Goal: Transaction & Acquisition: Download file/media

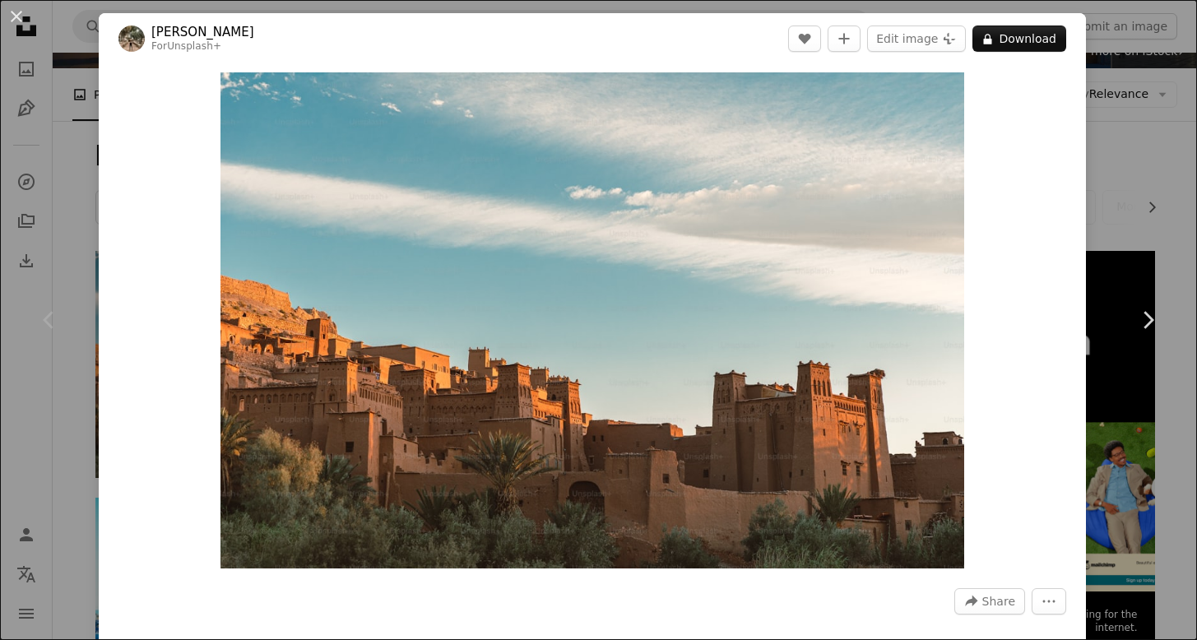
scroll to position [0, 1085]
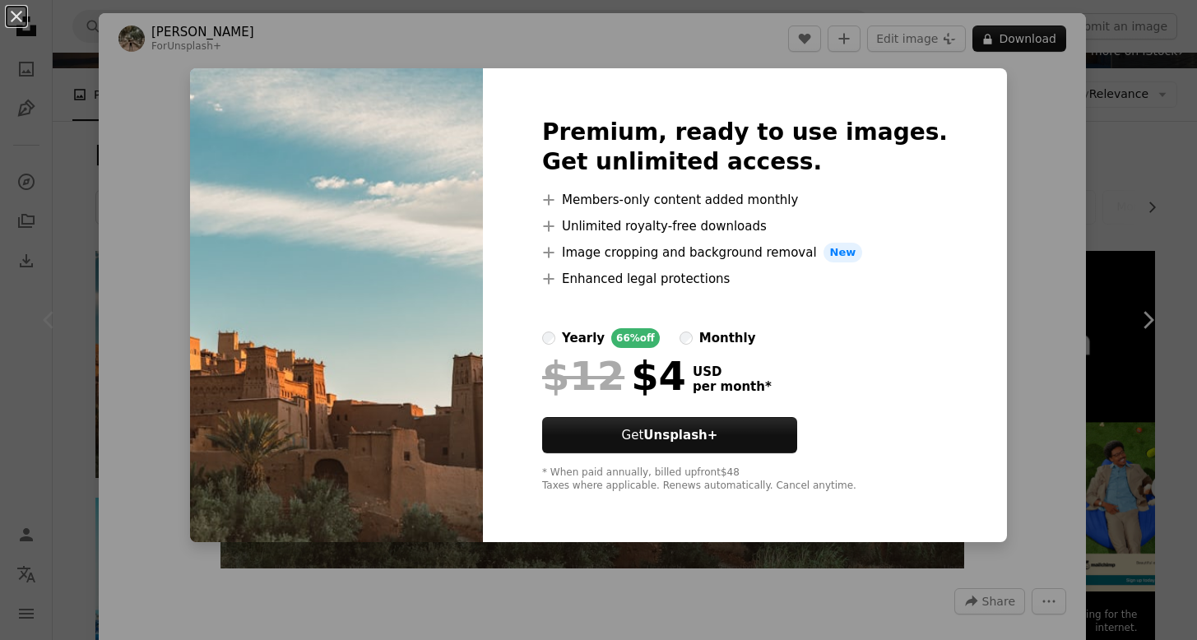
click at [987, 119] on div "An X shape Premium, ready to use images. Get unlimited access. A plus sign Memb…" at bounding box center [598, 320] width 1197 height 640
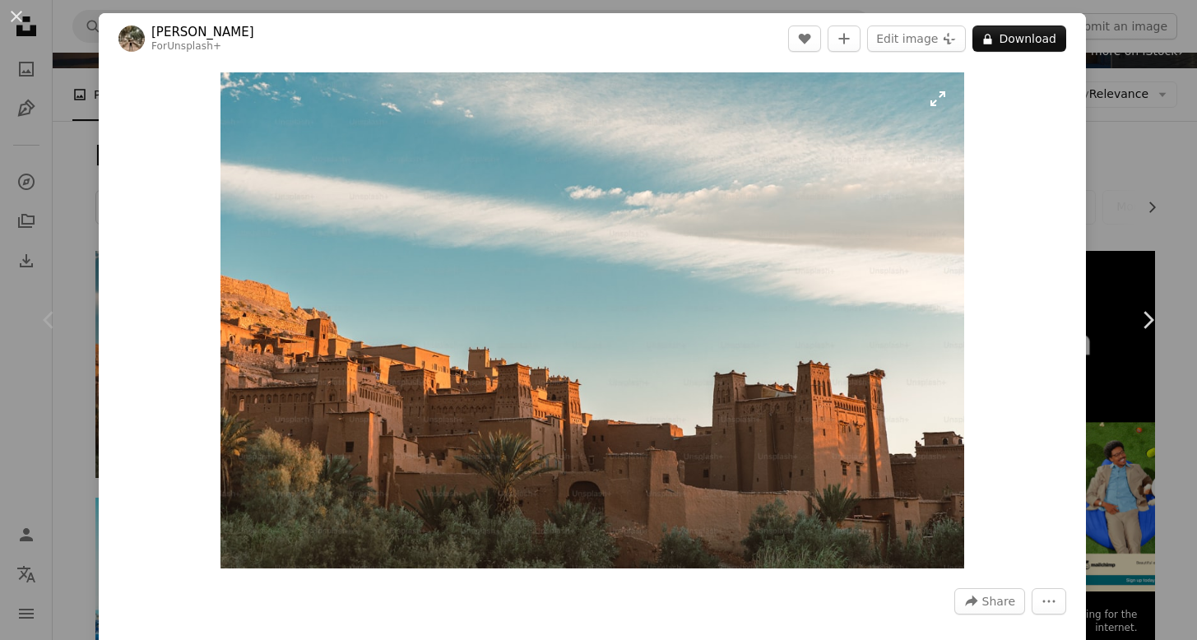
click at [943, 90] on img "Zoom in on this image" at bounding box center [592, 320] width 744 height 496
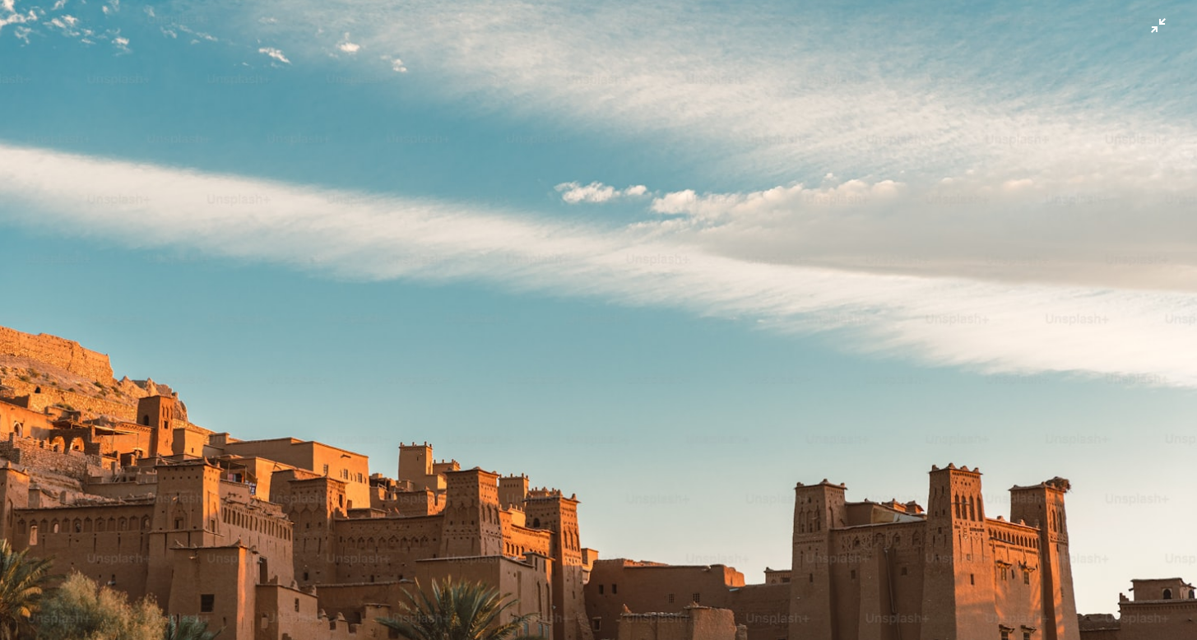
scroll to position [75, 0]
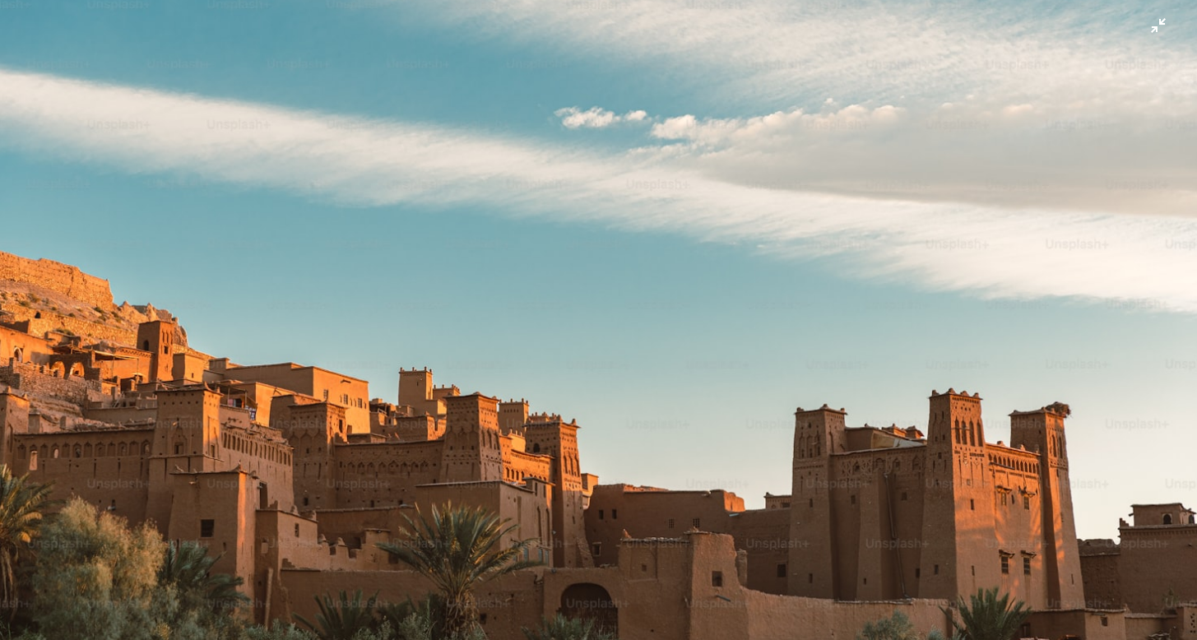
click at [188, 72] on img "Zoom out on this image" at bounding box center [598, 323] width 1198 height 799
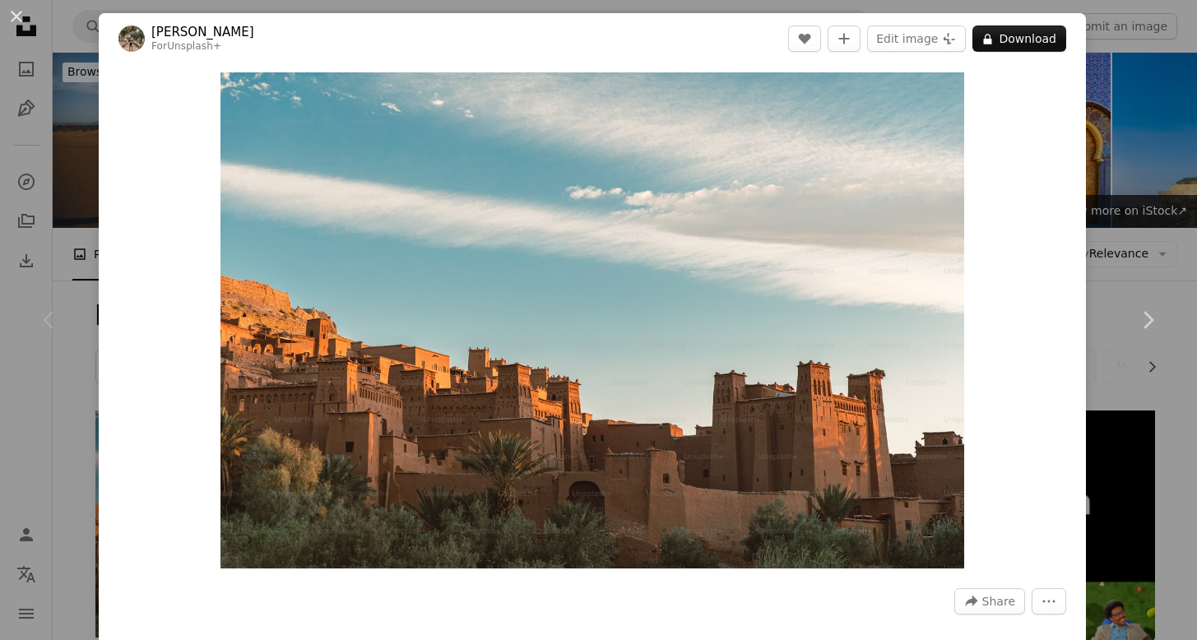
click at [60, 91] on div "An X shape Chevron left Chevron right [PERSON_NAME] For Unsplash+ A heart A plu…" at bounding box center [598, 320] width 1197 height 640
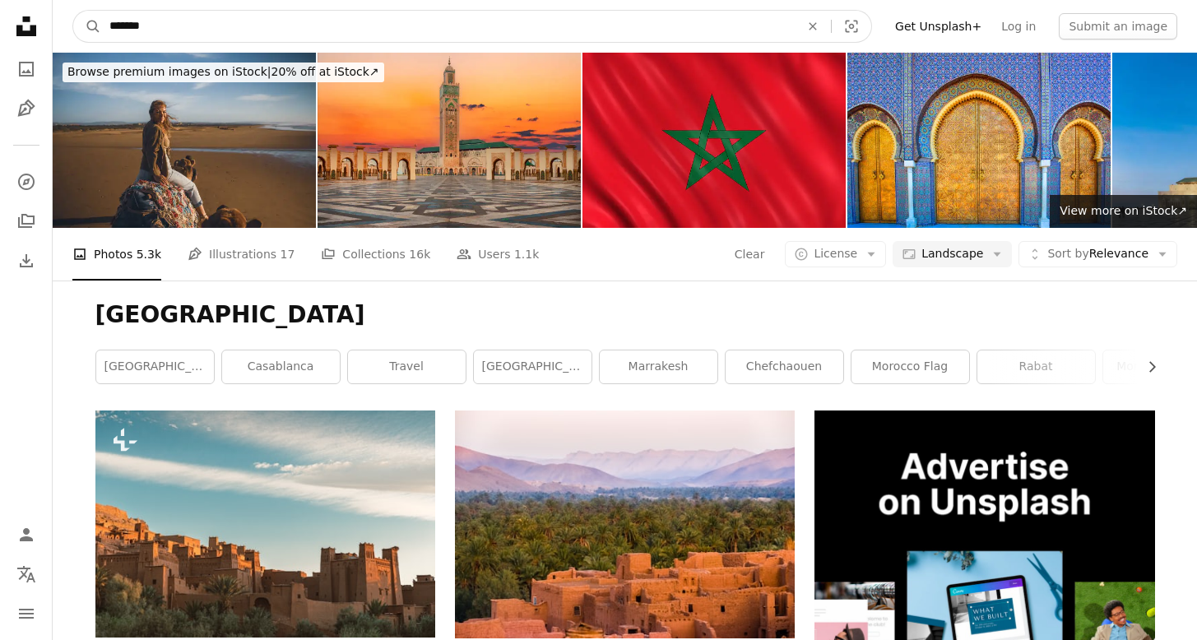
click at [367, 26] on input "*******" at bounding box center [447, 26] width 693 height 31
type input "**********"
click at [87, 26] on button "A magnifying glass" at bounding box center [87, 26] width 28 height 31
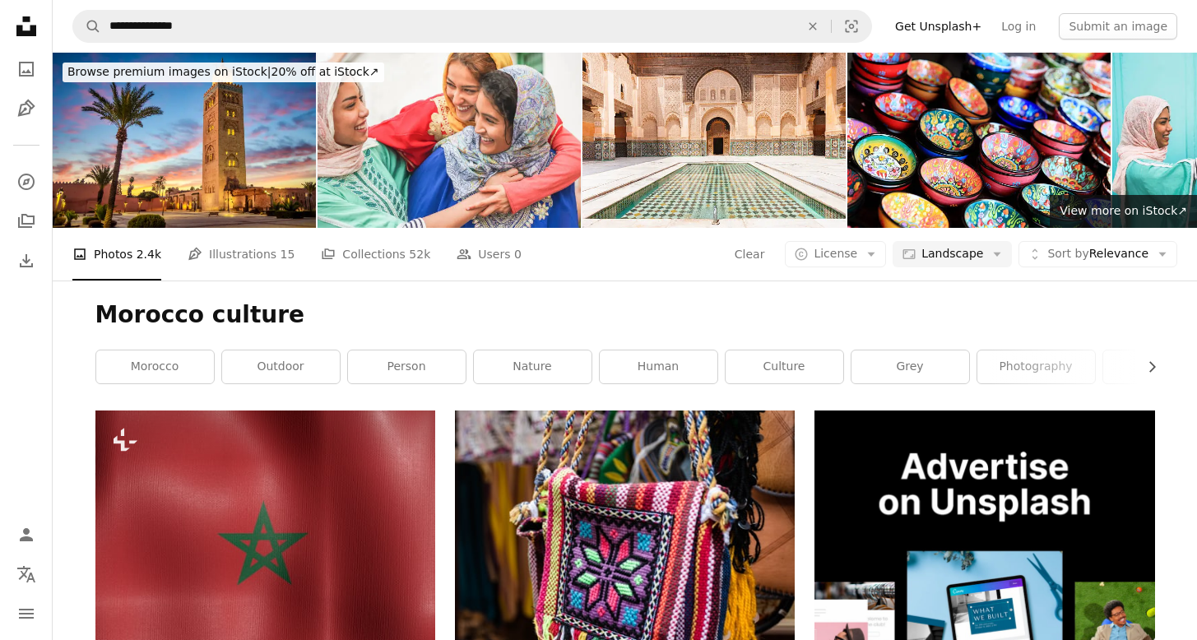
scroll to position [2602, 0]
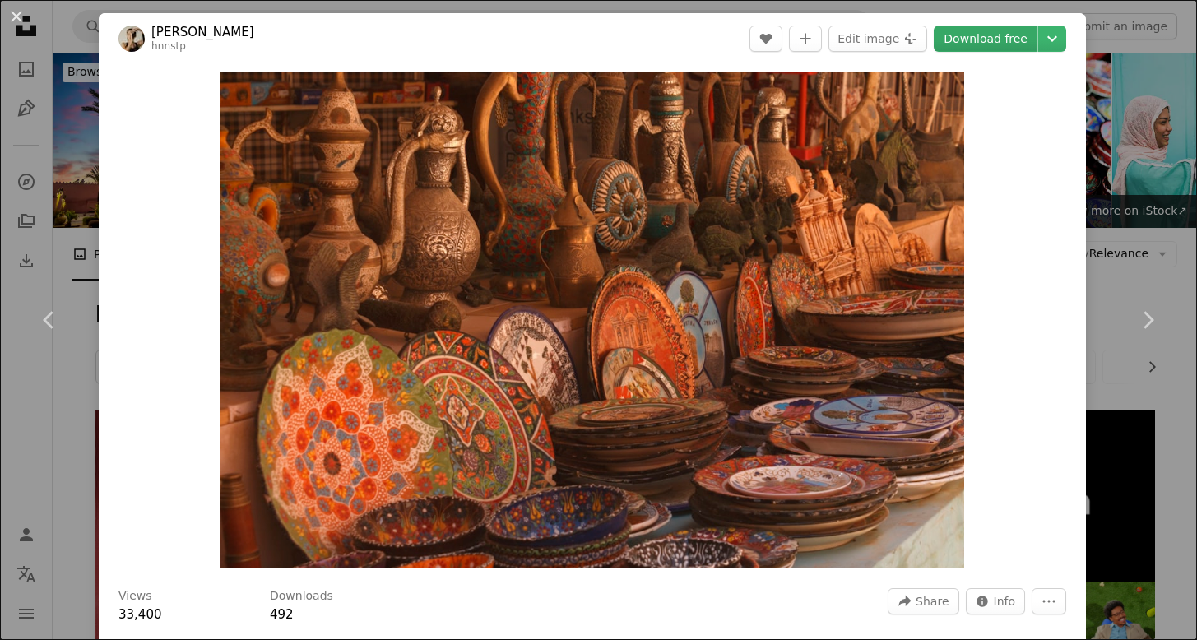
click at [987, 39] on link "Download free" at bounding box center [986, 38] width 104 height 26
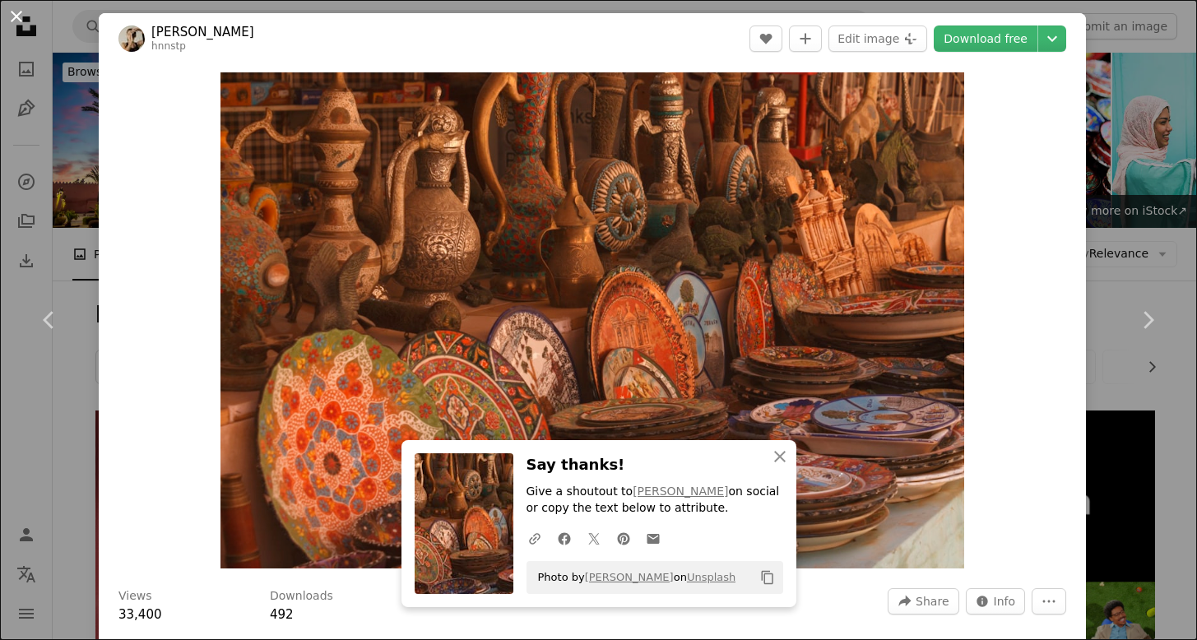
click at [19, 26] on button "An X shape" at bounding box center [17, 17] width 20 height 20
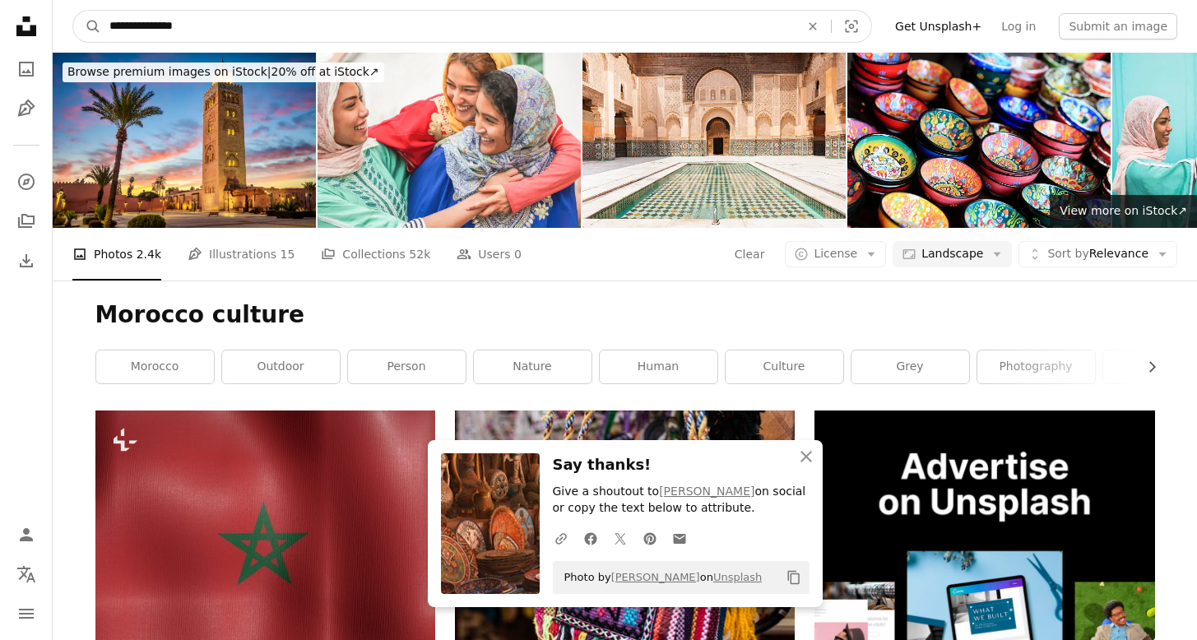
click at [210, 24] on input "**********" at bounding box center [447, 26] width 693 height 31
type input "**********"
click at [87, 26] on button "A magnifying glass" at bounding box center [87, 26] width 28 height 31
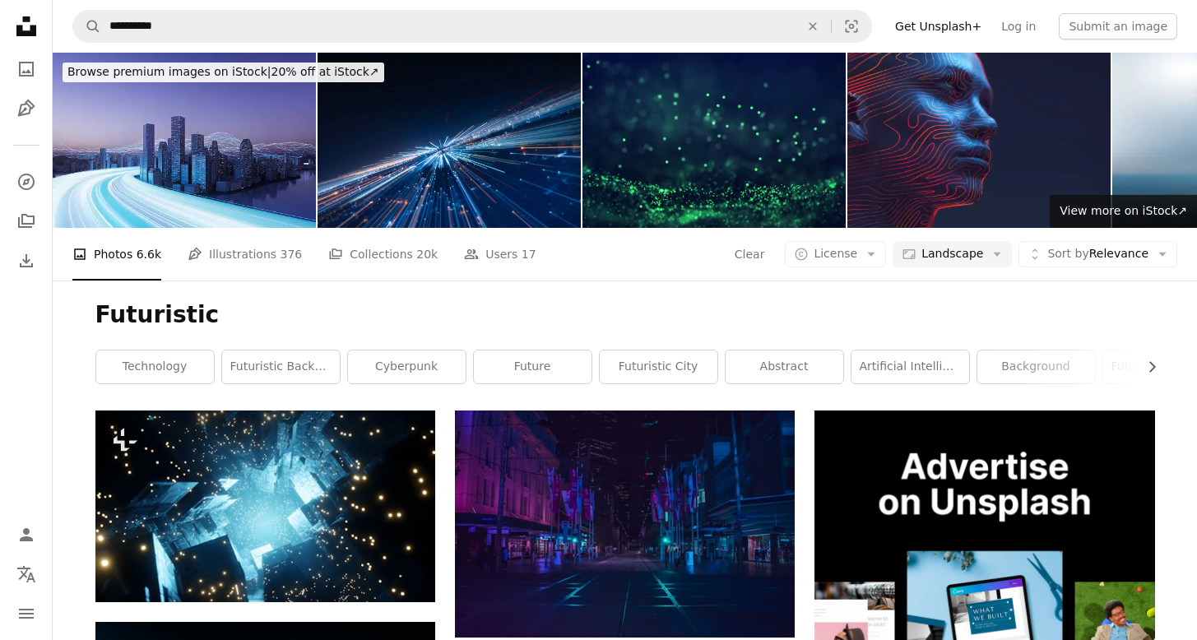
scroll to position [9790, 0]
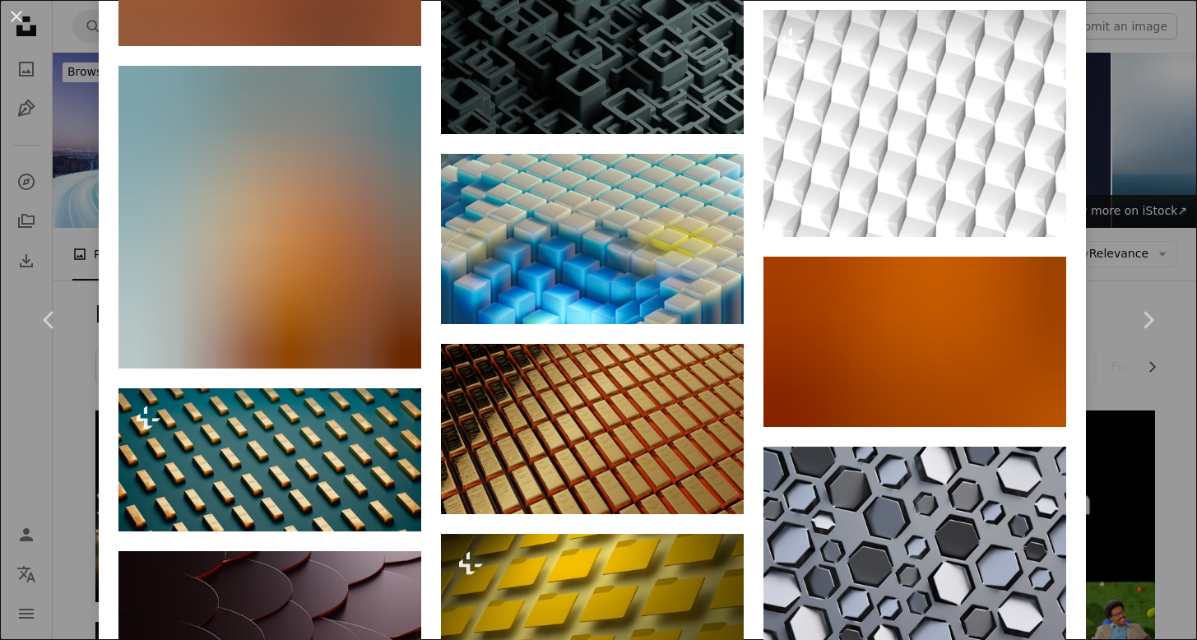
scroll to position [5099, 0]
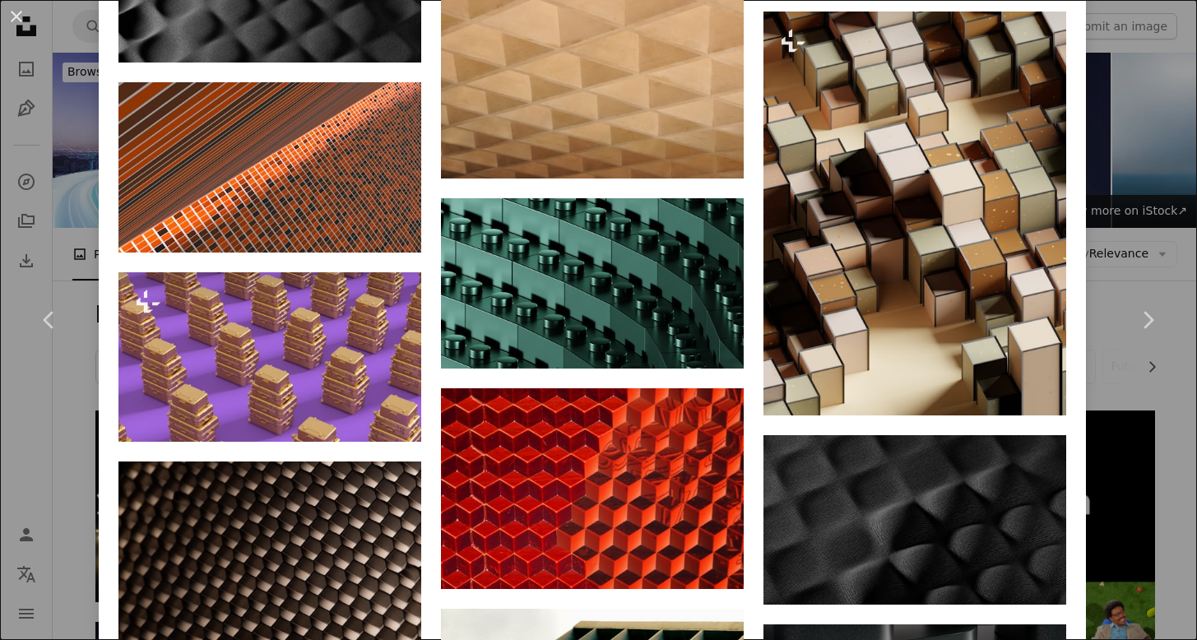
click at [1114, 224] on div "An X shape Chevron left Chevron right [PERSON_NAME] Available for hire A checkm…" at bounding box center [598, 320] width 1197 height 640
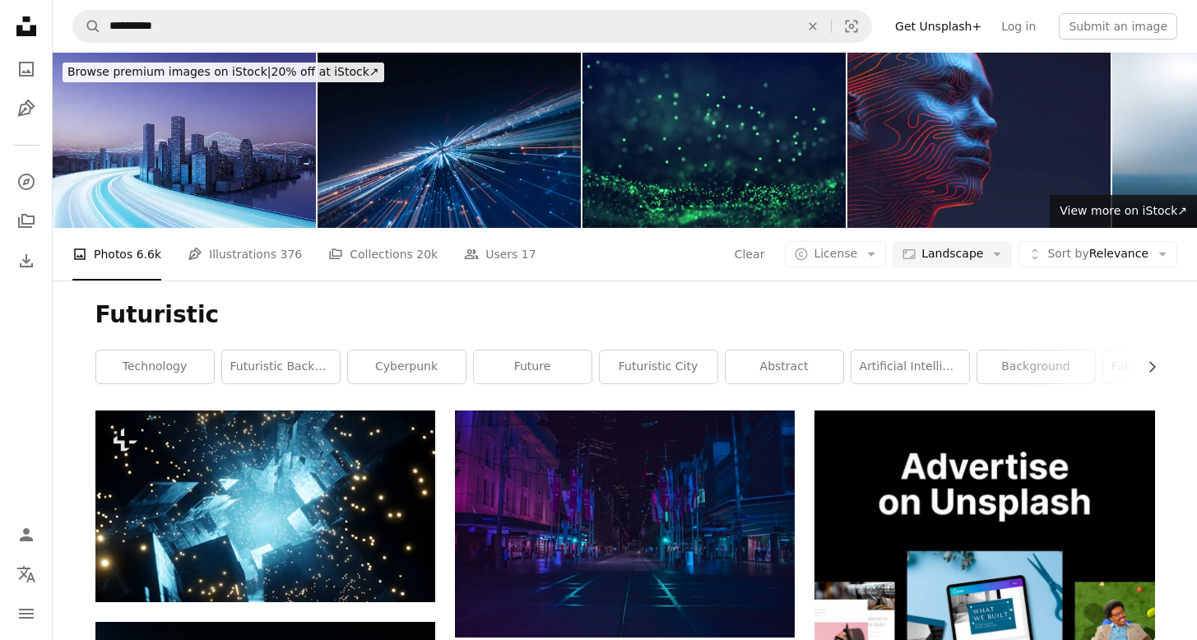
scroll to position [23464, 0]
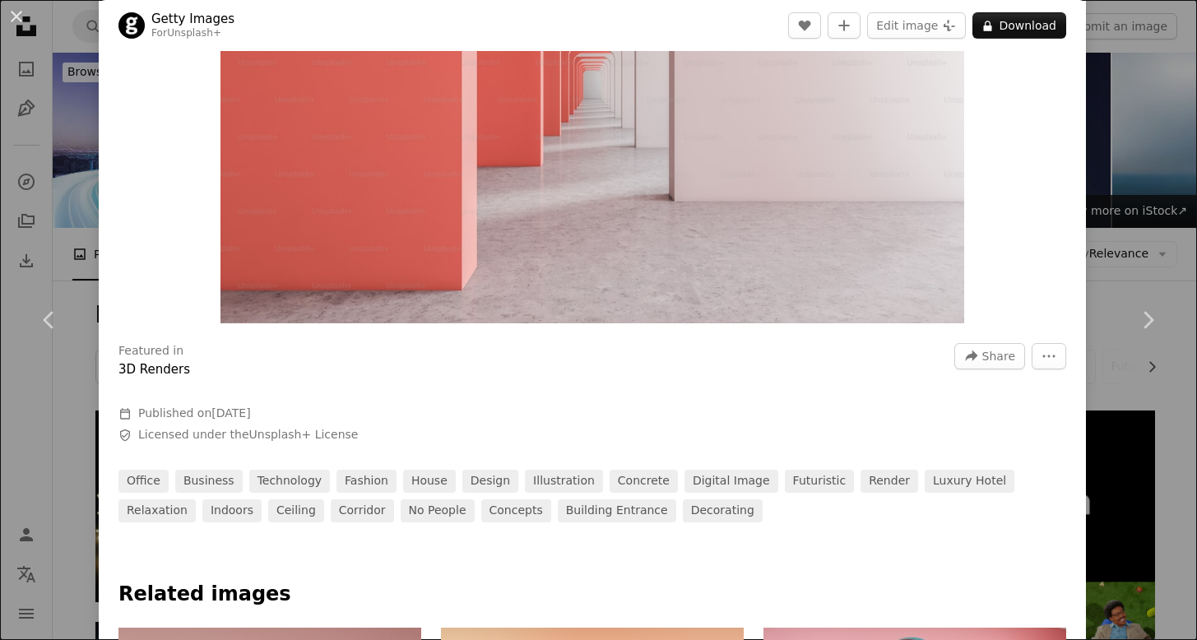
scroll to position [294, 0]
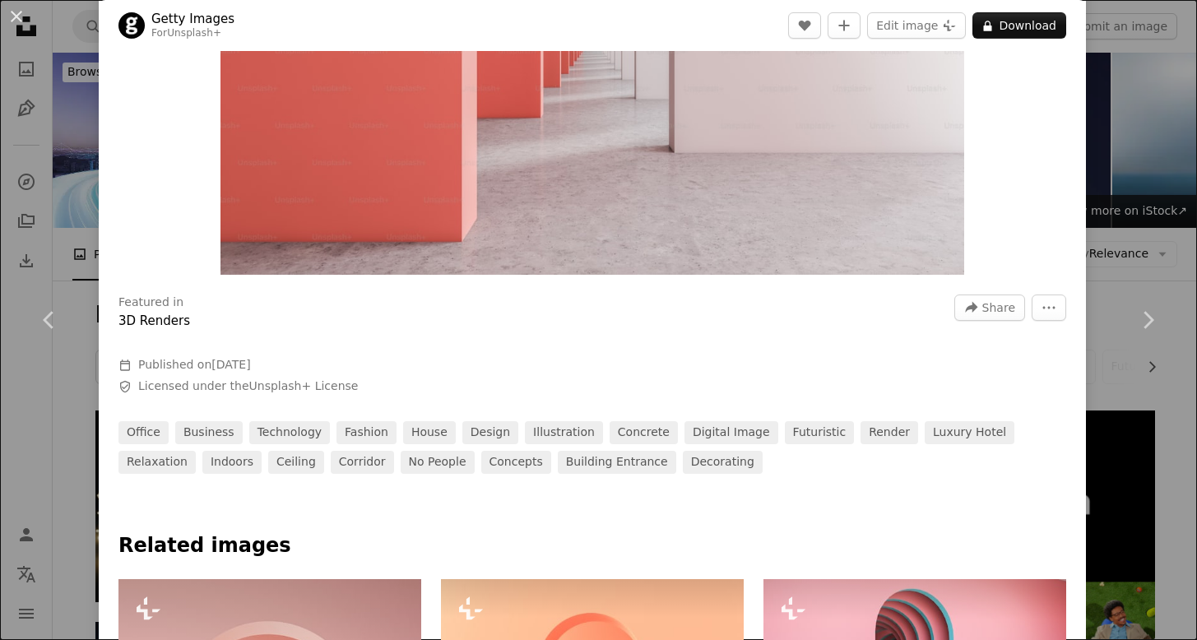
click at [1157, 74] on div "An X shape Chevron left Chevron right Getty Images For Unsplash+ A heart A plus…" at bounding box center [598, 320] width 1197 height 640
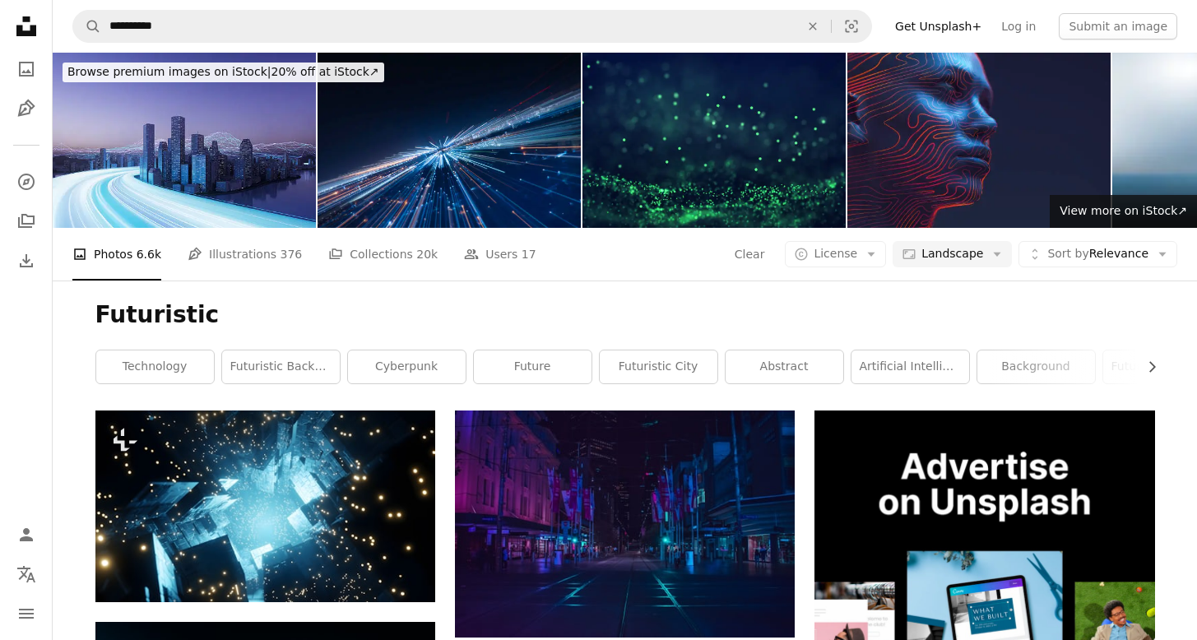
scroll to position [27861, 0]
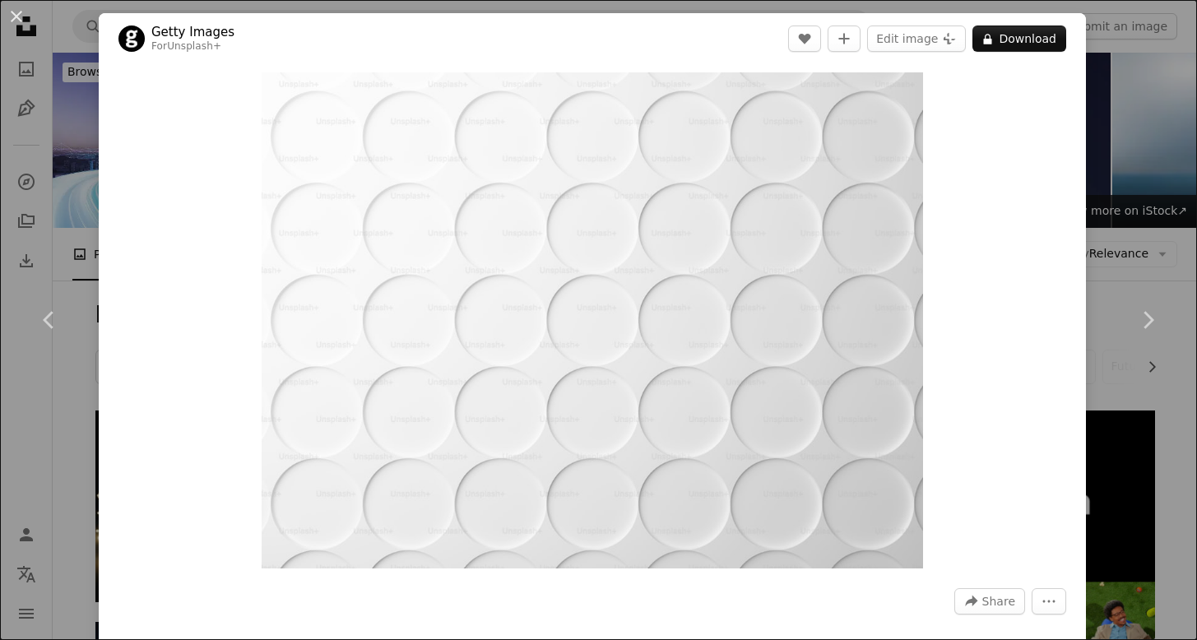
click at [1105, 104] on div "An X shape Chevron left Chevron right Getty Images For Unsplash+ A heart A plus…" at bounding box center [598, 320] width 1197 height 640
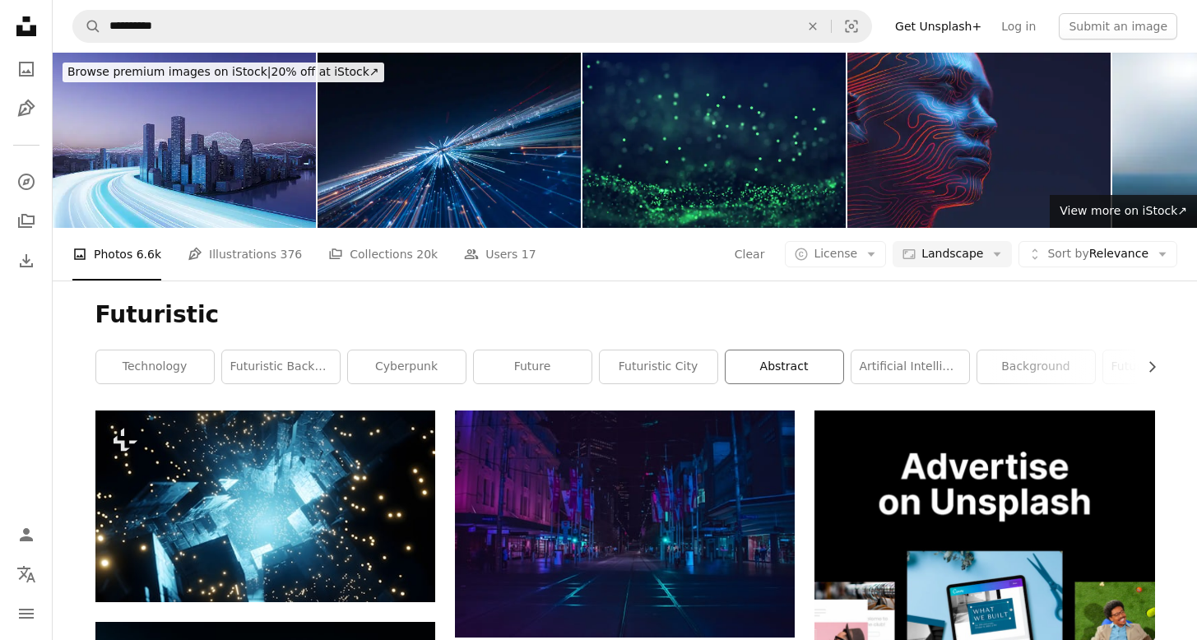
scroll to position [169, 0]
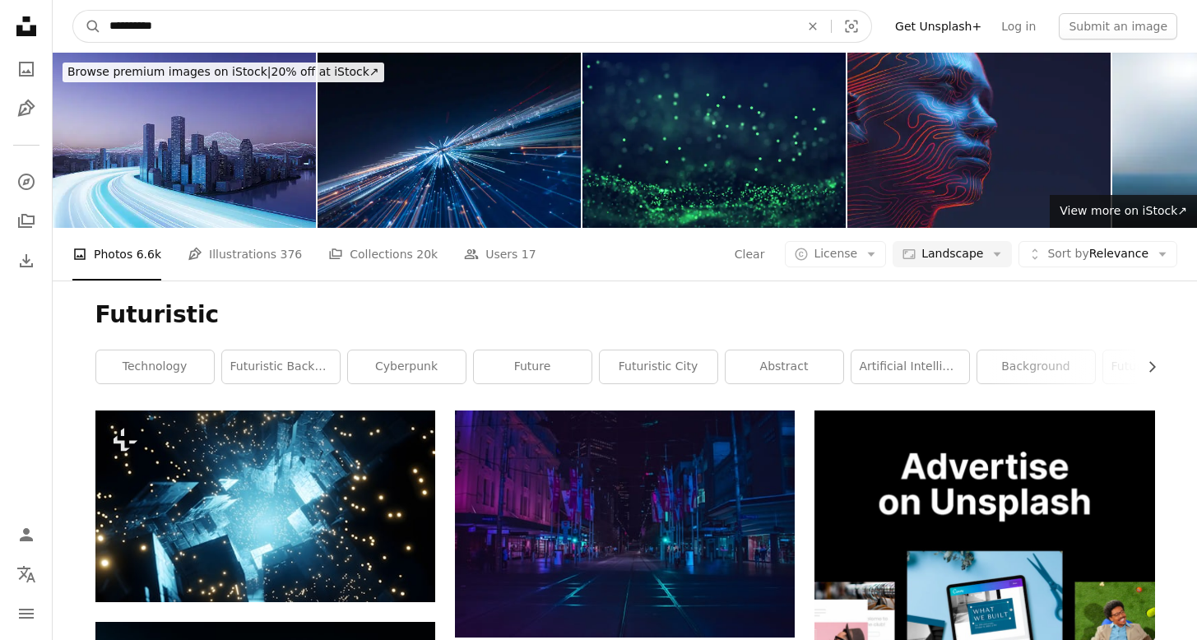
click at [245, 35] on input "**********" at bounding box center [447, 26] width 693 height 31
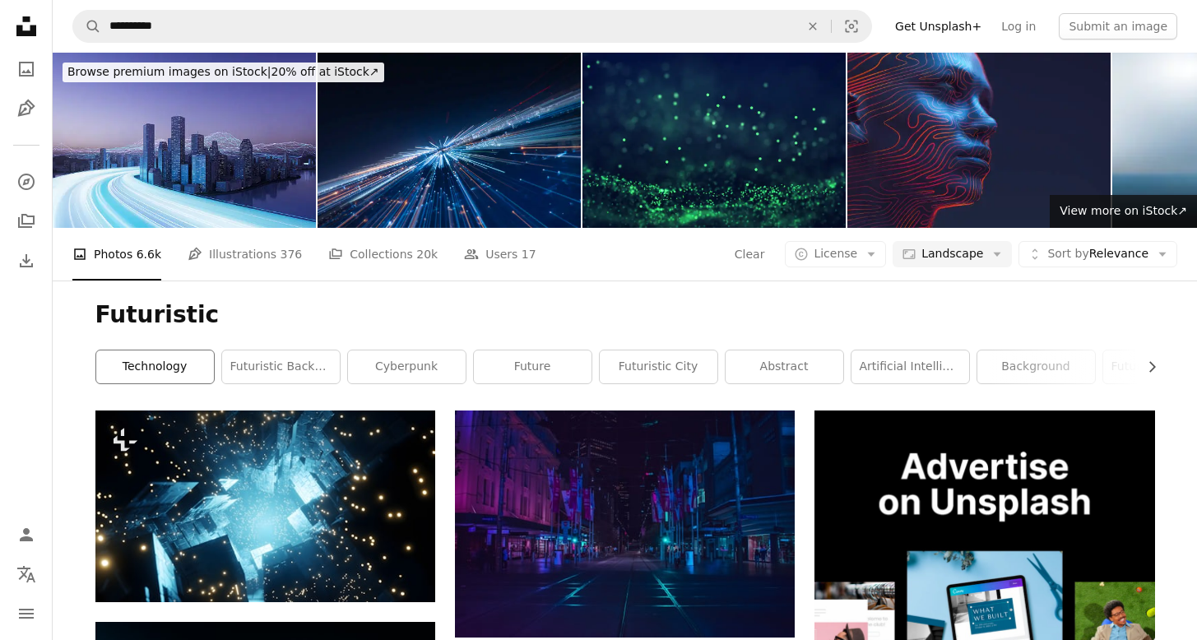
click at [155, 350] on link "technology" at bounding box center [155, 366] width 118 height 33
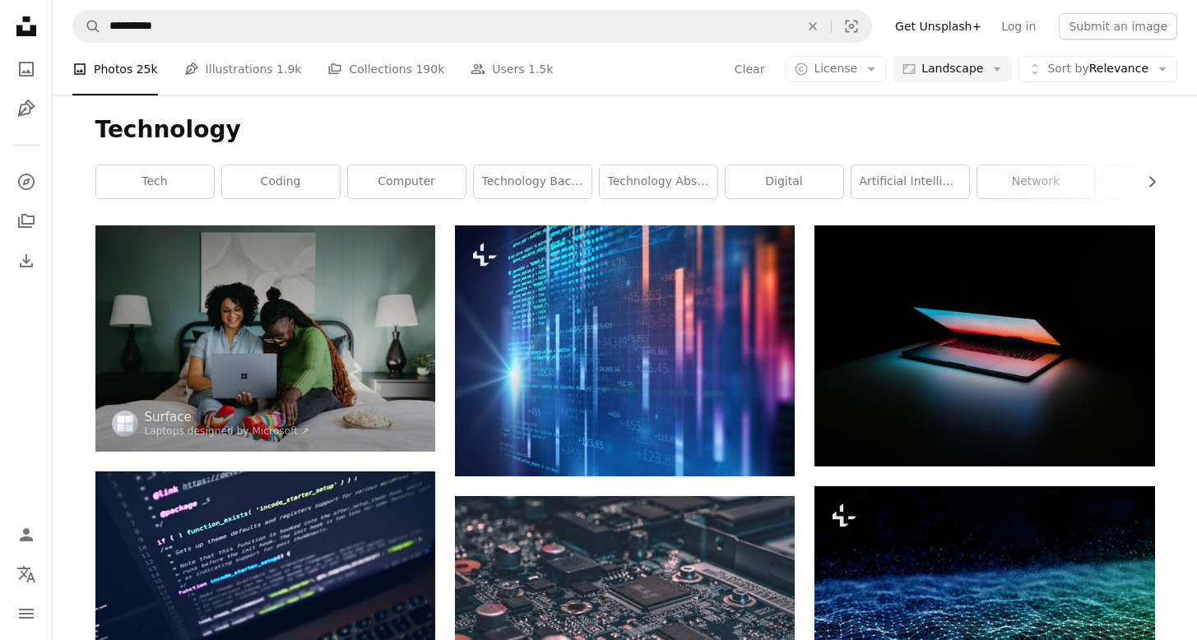
scroll to position [9546, 0]
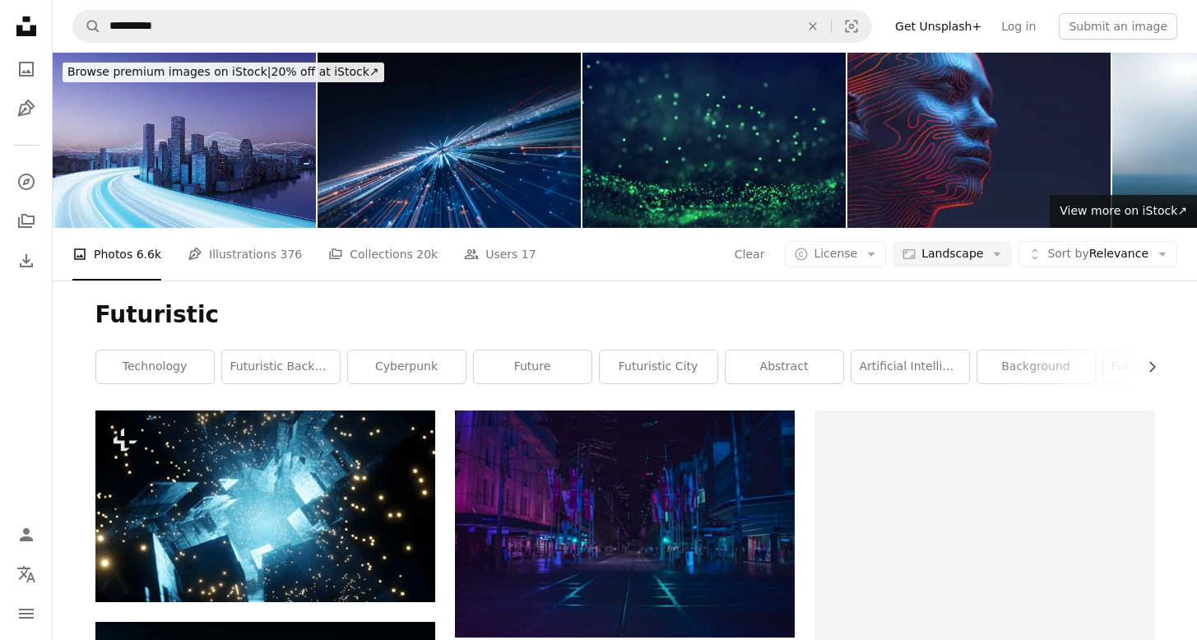
scroll to position [169, 0]
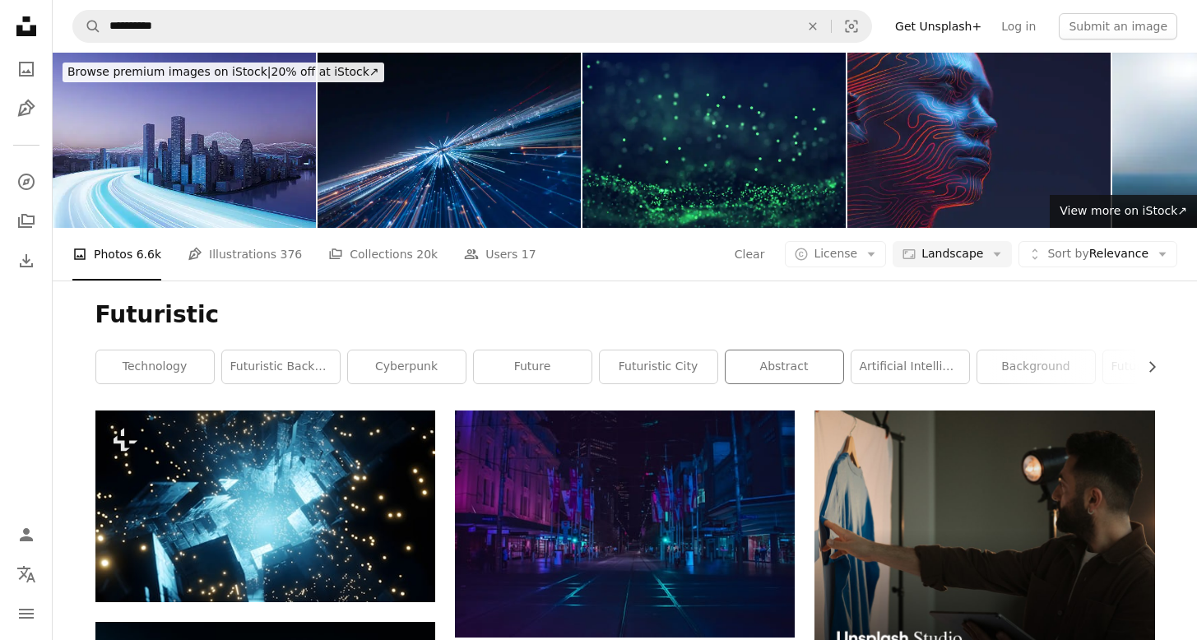
click at [725, 350] on div "abstract" at bounding box center [784, 367] width 119 height 35
click at [782, 350] on link "abstract" at bounding box center [784, 366] width 118 height 33
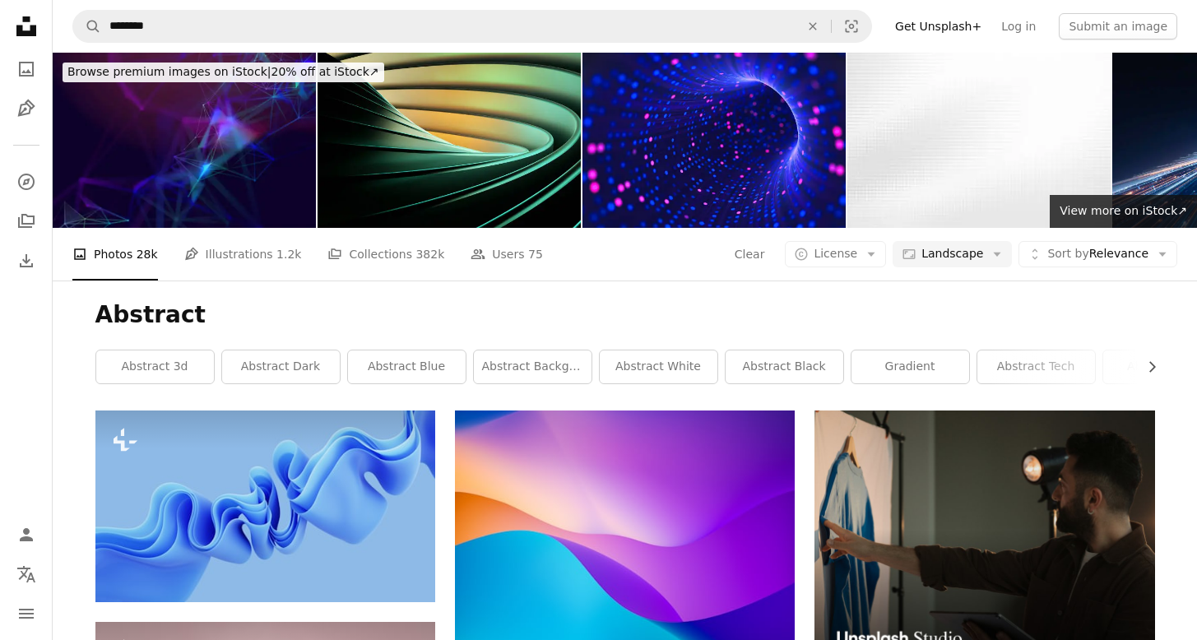
scroll to position [1863, 0]
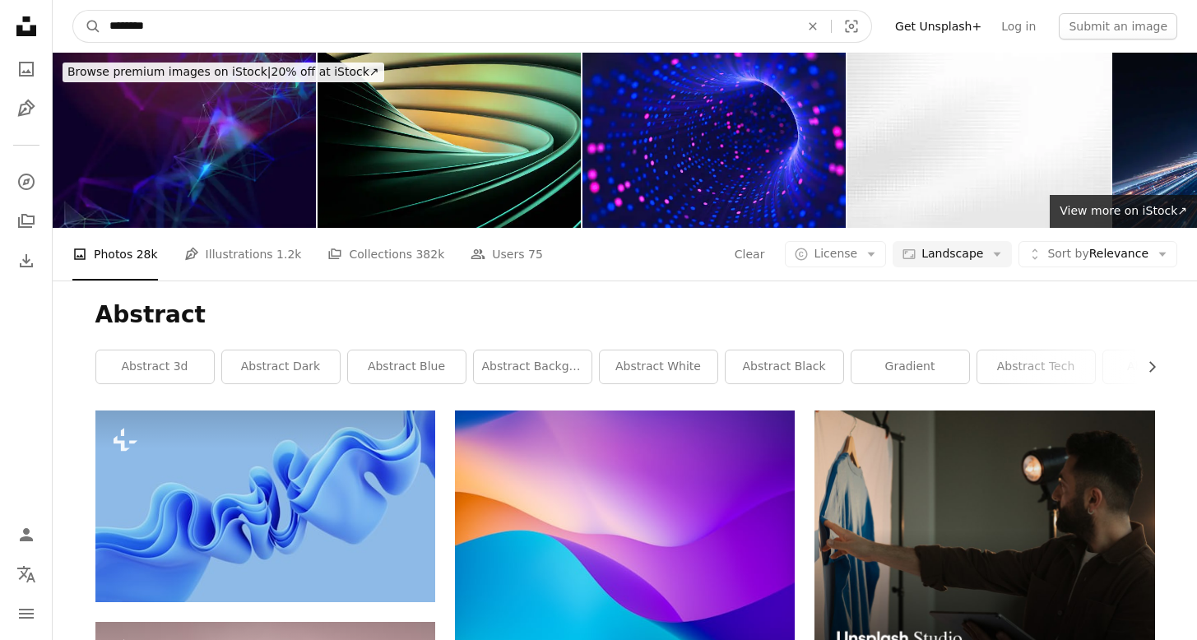
click at [205, 18] on input "********" at bounding box center [447, 26] width 693 height 31
type input "**********"
click at [87, 26] on button "A magnifying glass" at bounding box center [87, 26] width 28 height 31
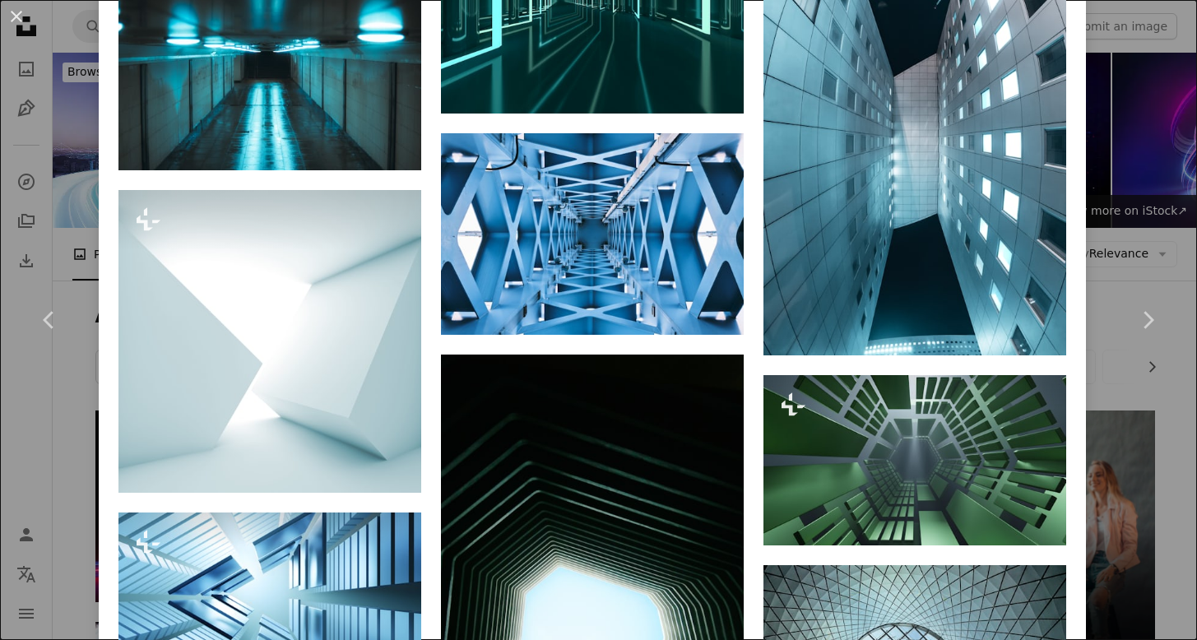
scroll to position [4149, 0]
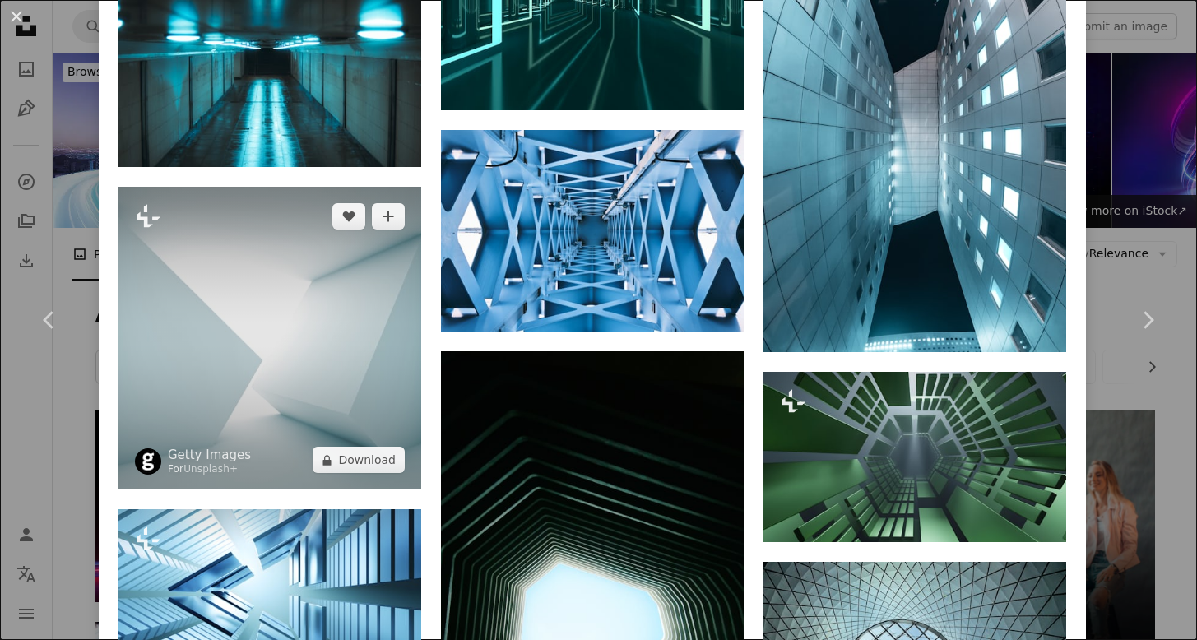
click at [350, 276] on img at bounding box center [269, 338] width 303 height 303
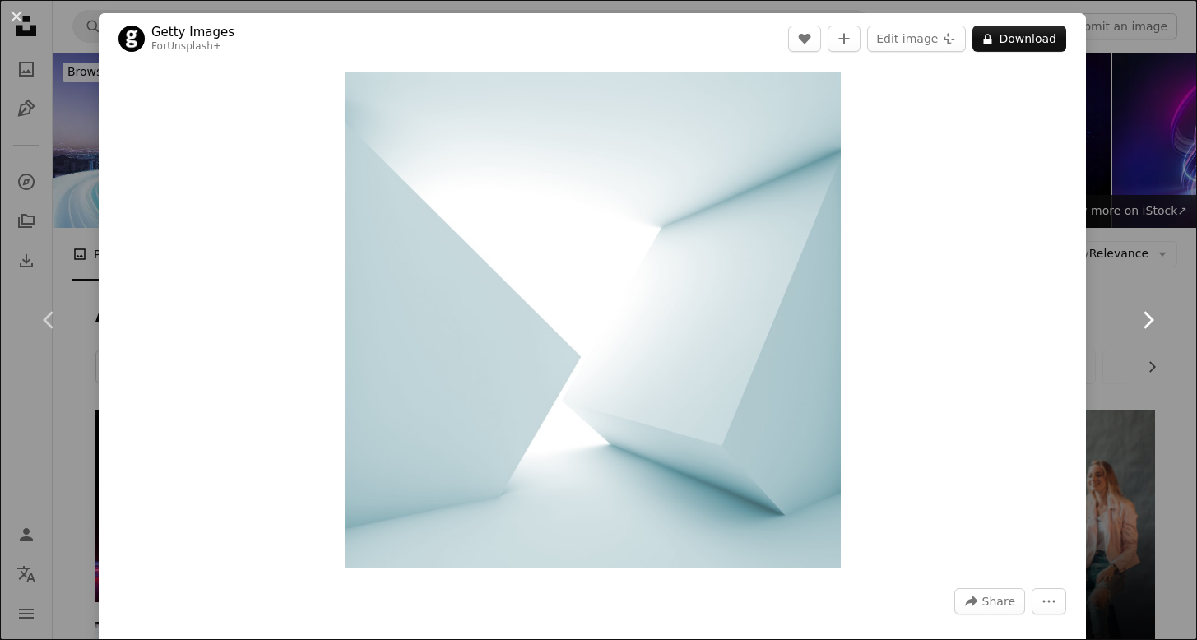
click at [1120, 246] on link "Chevron right" at bounding box center [1147, 320] width 99 height 158
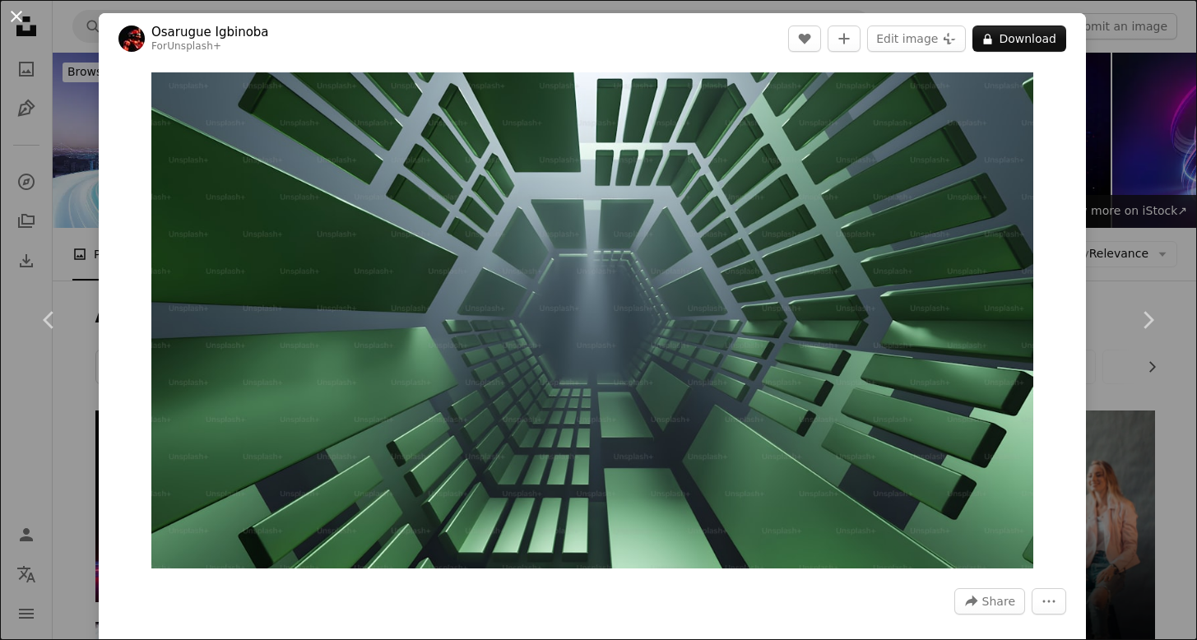
click at [16, 15] on button "An X shape" at bounding box center [17, 17] width 20 height 20
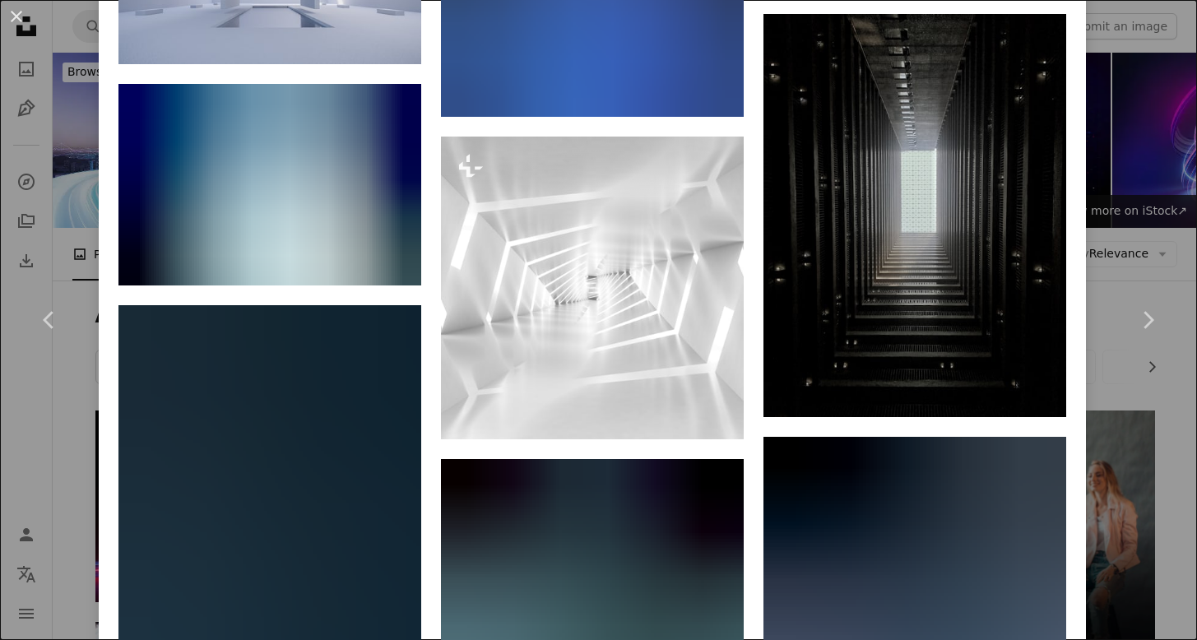
scroll to position [6285, 0]
